Goal: Find specific page/section: Find specific page/section

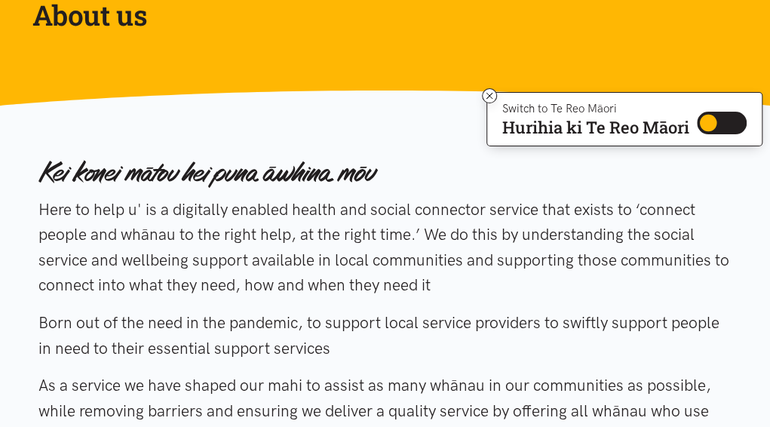
scroll to position [226, 0]
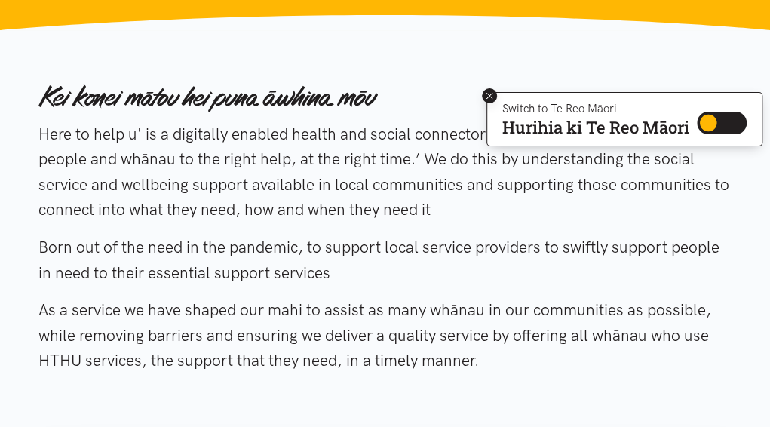
click at [490, 95] on icon at bounding box center [489, 96] width 11 height 11
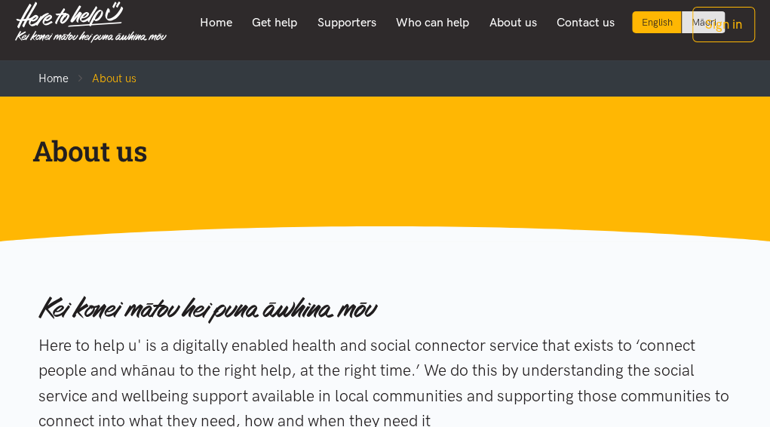
scroll to position [0, 0]
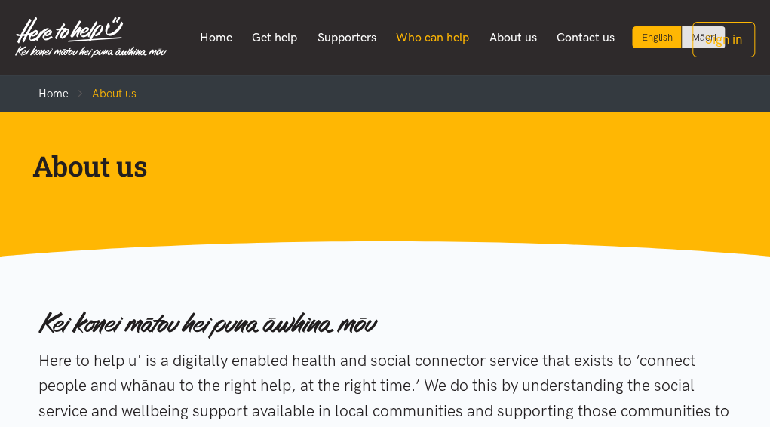
click at [438, 37] on link "Who can help" at bounding box center [433, 38] width 94 height 32
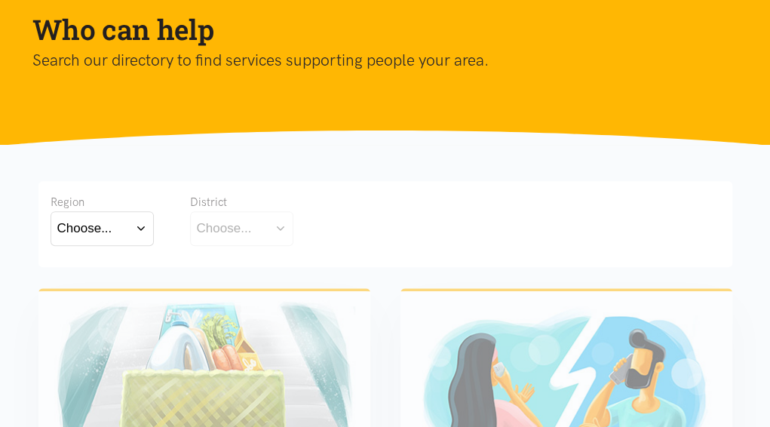
scroll to position [151, 0]
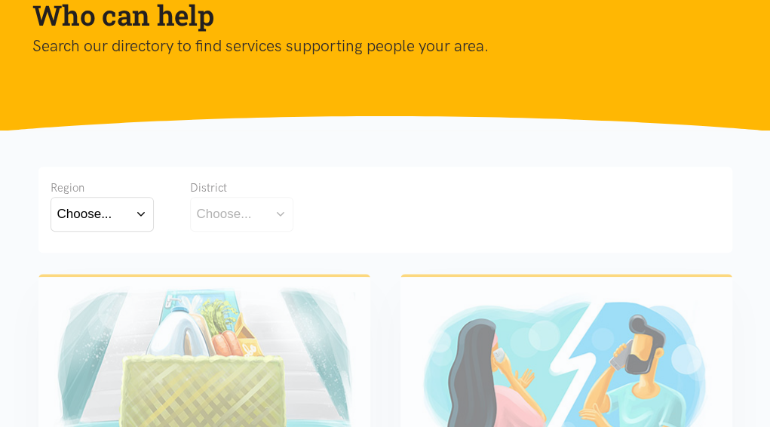
click at [142, 215] on button "Choose..." at bounding box center [102, 214] width 103 height 34
click at [131, 257] on label "Bay of Plenty" at bounding box center [98, 257] width 83 height 19
click at [0, 0] on input "Bay of Plenty" at bounding box center [0, 0] width 0 height 0
click at [330, 216] on button "Choose..." at bounding box center [265, 214] width 151 height 34
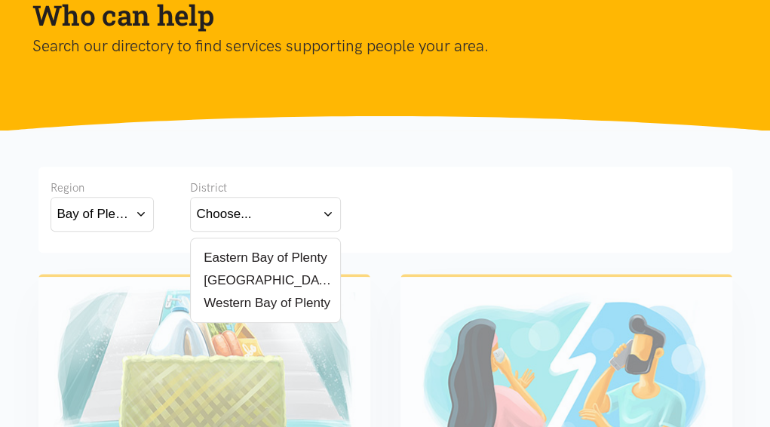
click at [312, 256] on label "Eastern Bay of Plenty" at bounding box center [262, 257] width 131 height 19
click at [0, 0] on input "Eastern Bay of Plenty" at bounding box center [0, 0] width 0 height 0
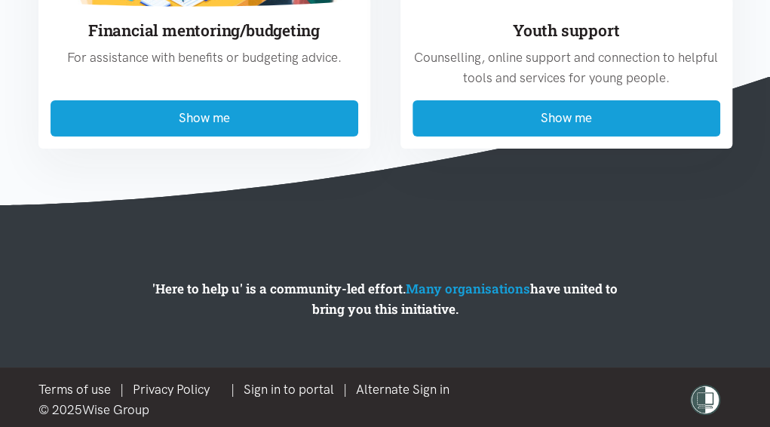
scroll to position [2026, 0]
